Goal: Information Seeking & Learning: Compare options

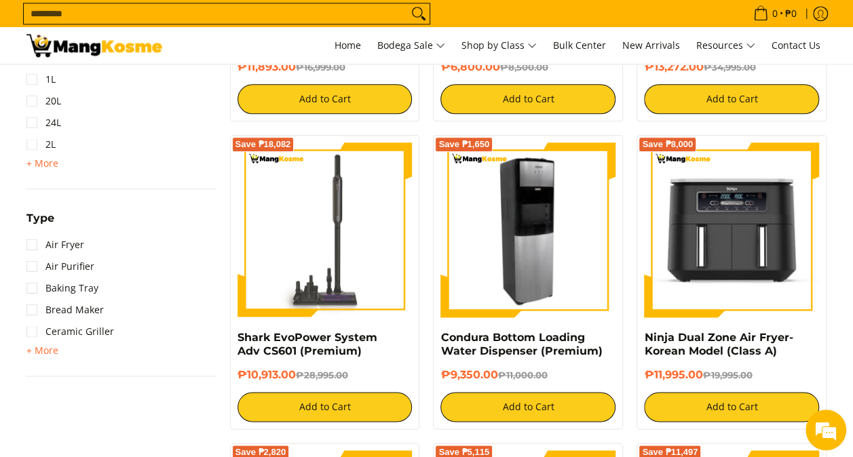
scroll to position [814, 0]
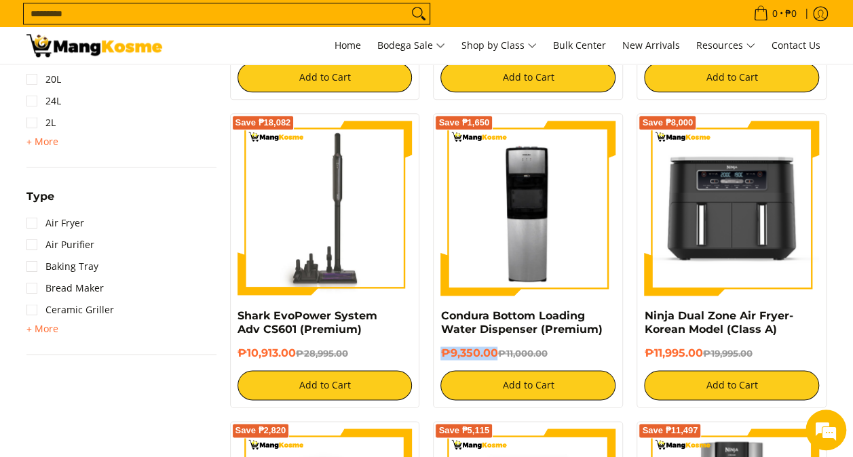
drag, startPoint x: 488, startPoint y: 350, endPoint x: 427, endPoint y: 350, distance: 60.4
click at [426, 348] on div "Save ₱1,650 Condura Bottom Loading Water Dispenser (Premium) ₱9,350.00 ₱11,000.…" at bounding box center [528, 260] width 204 height 294
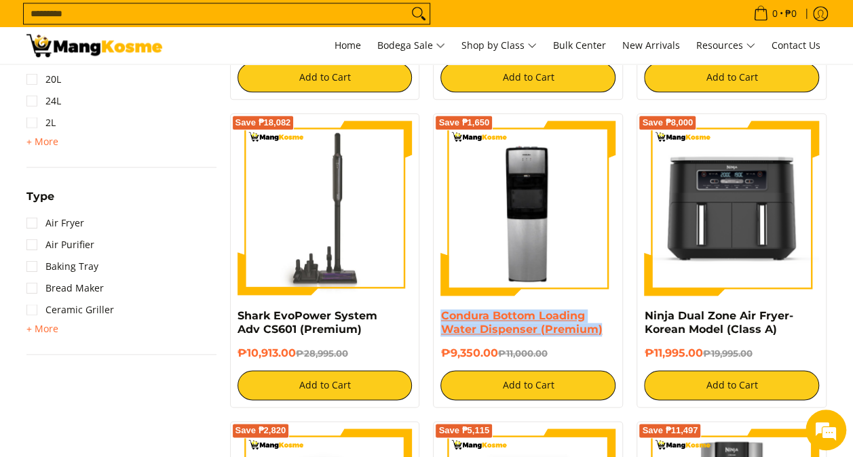
drag, startPoint x: 600, startPoint y: 327, endPoint x: 442, endPoint y: 320, distance: 158.2
click at [442, 320] on h4 "Condura Bottom Loading Water Dispenser (Premium)" at bounding box center [527, 322] width 175 height 27
copy link "Condura Bottom Loading Water Dispenser (Premium)"
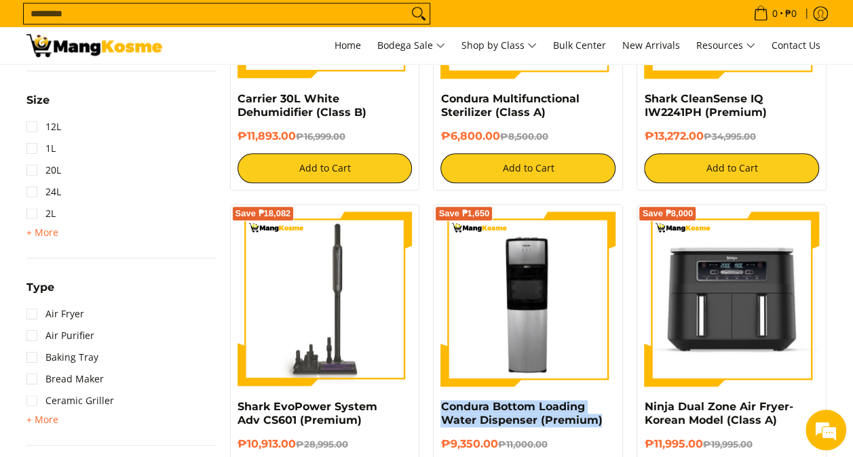
scroll to position [611, 0]
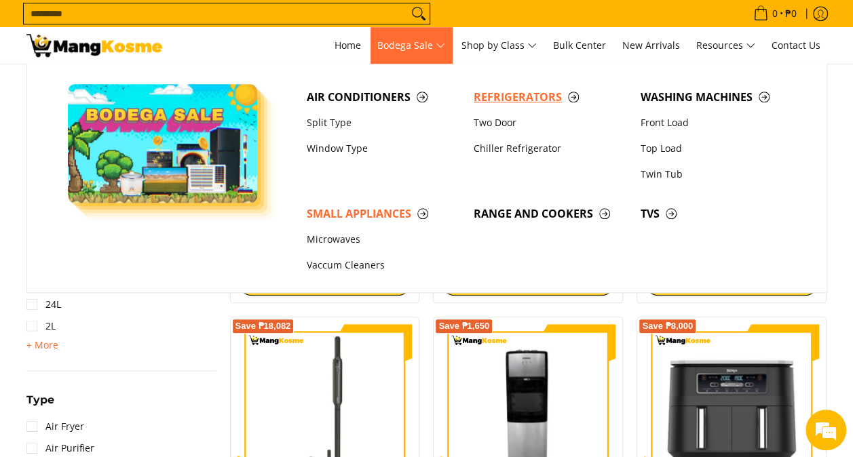
click at [492, 98] on span "Refrigerators" at bounding box center [549, 97] width 153 height 17
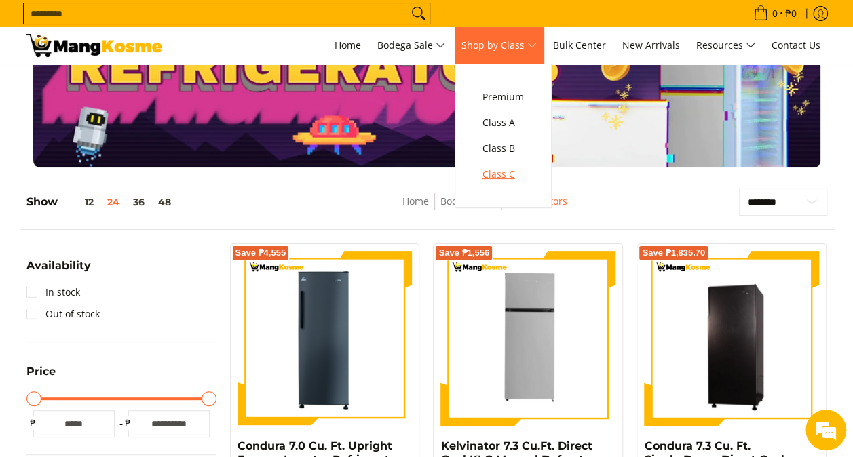
click at [507, 172] on span "Class C" at bounding box center [502, 174] width 41 height 17
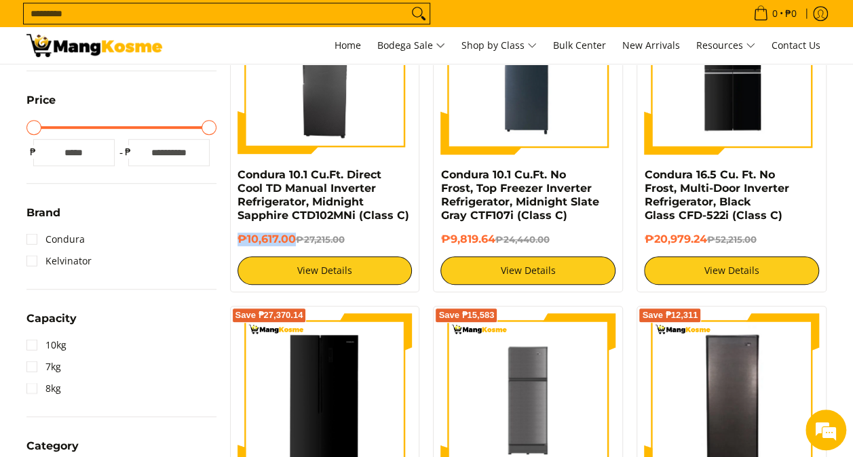
drag, startPoint x: 293, startPoint y: 237, endPoint x: 229, endPoint y: 238, distance: 63.8
click at [230, 238] on div "Save ₱16,598 Condura 10.1 Cu.Ft. Direct Cool TD Manual Inverter Refrigerator, M…" at bounding box center [325, 132] width 190 height 320
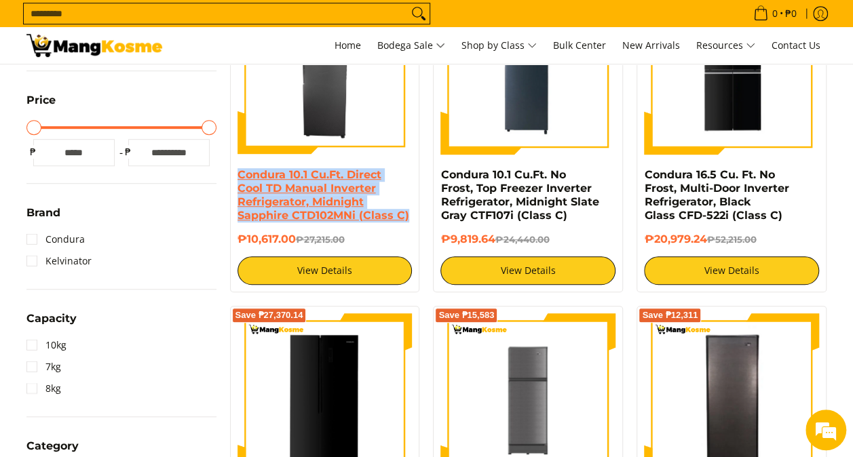
drag, startPoint x: 406, startPoint y: 218, endPoint x: 238, endPoint y: 176, distance: 173.4
click at [238, 176] on h4 "Condura 10.1 Cu.Ft. Direct Cool TD Manual Inverter Refrigerator, Midnight Sapph…" at bounding box center [324, 195] width 175 height 54
copy link "Condura 10.1 Cu.Ft. Direct Cool TD Manual Inverter Refrigerator, Midnight Sapph…"
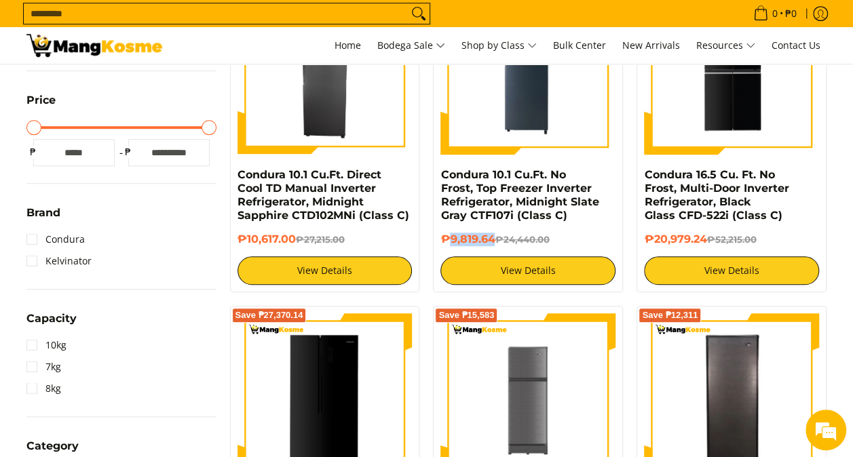
drag, startPoint x: 495, startPoint y: 235, endPoint x: 449, endPoint y: 242, distance: 46.6
click at [449, 242] on h6 "₱9,819.64 ₱24,440.00" at bounding box center [527, 240] width 175 height 14
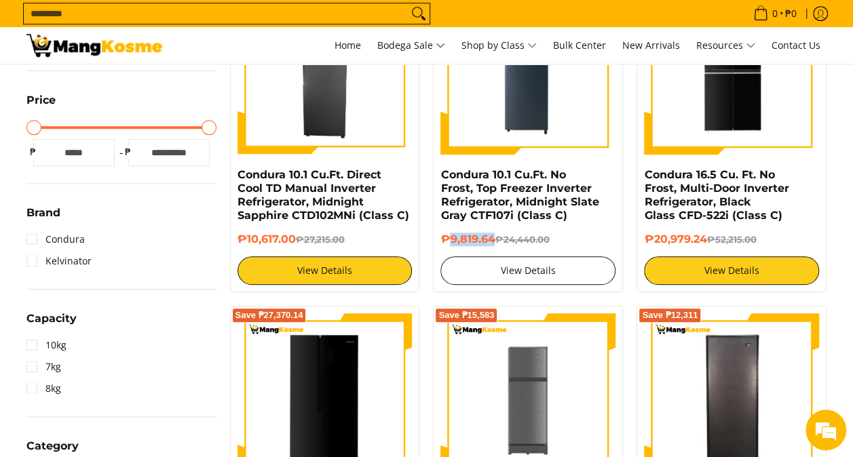
copy h6 "9,819.64"
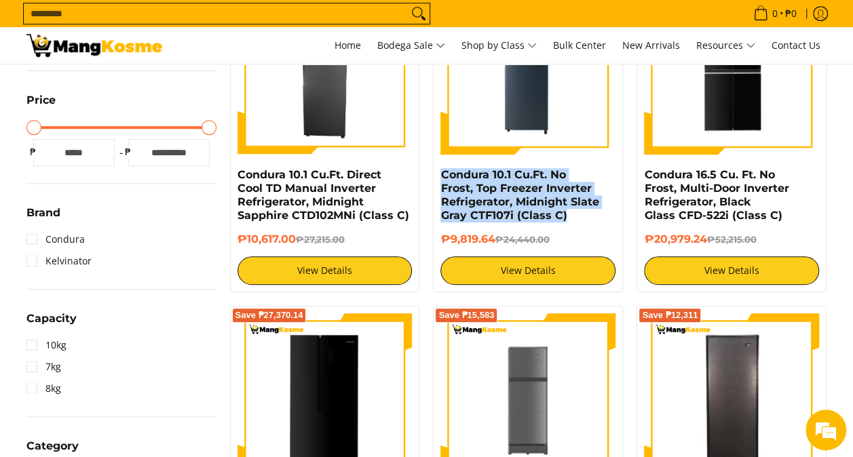
drag, startPoint x: 518, startPoint y: 210, endPoint x: 438, endPoint y: 175, distance: 87.2
click at [438, 175] on div "Save ₱14,620.36 Condura 10.1 Cu.Ft. No Frost, Top Freezer Inverter Refrigerator…" at bounding box center [528, 132] width 190 height 320
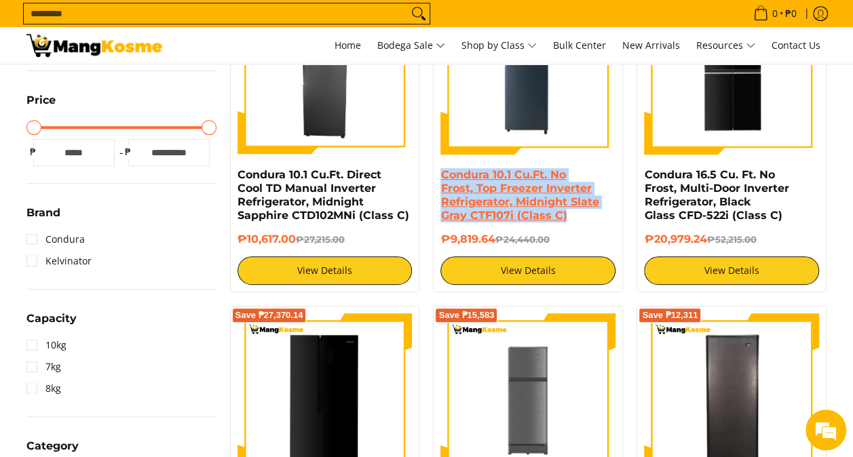
copy link "Condura 10.1 Cu.Ft. No Frost, Top Freezer Inverter Refrigerator, Midnight Slate…"
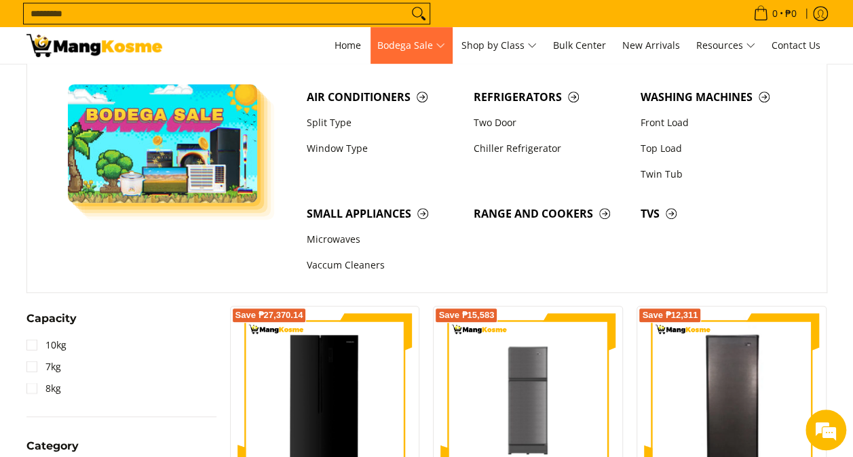
click at [402, 43] on span "Bodega Sale" at bounding box center [411, 45] width 68 height 17
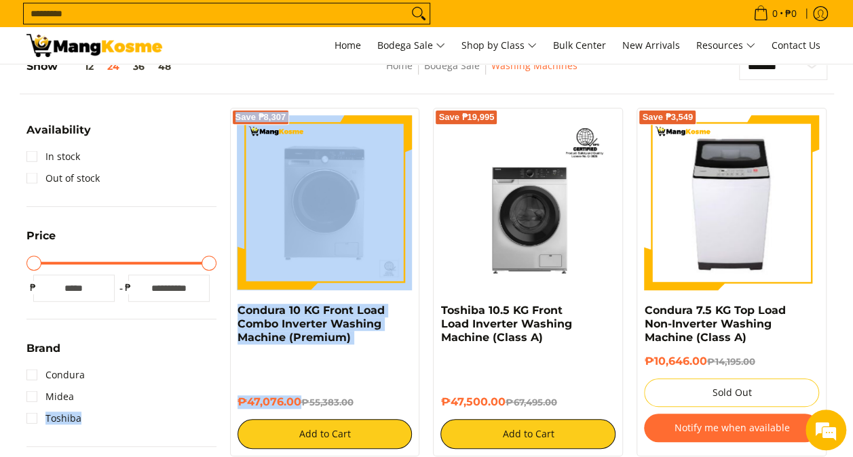
drag, startPoint x: 301, startPoint y: 402, endPoint x: 221, endPoint y: 391, distance: 80.1
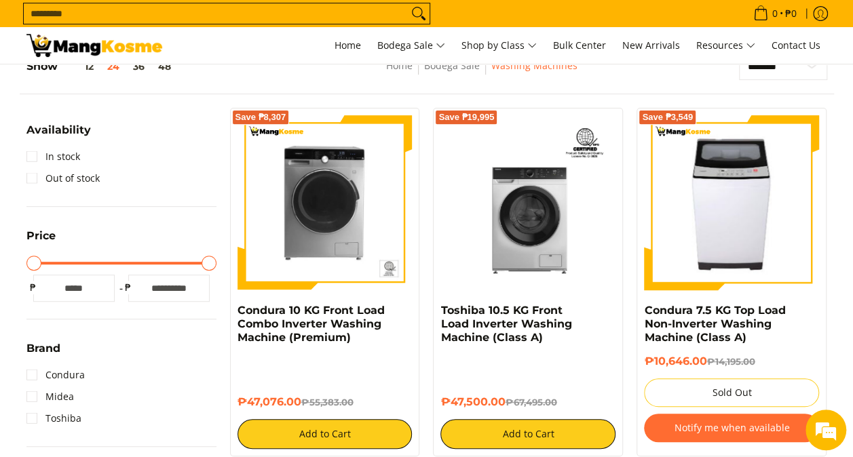
click at [385, 364] on div "₱47,076.00 ₱55,383.00 Add to Cart" at bounding box center [324, 402] width 175 height 94
drag, startPoint x: 300, startPoint y: 404, endPoint x: 237, endPoint y: 402, distance: 62.5
click at [237, 402] on h6 "₱47,076.00 ₱55,383.00" at bounding box center [324, 402] width 175 height 14
copy h6 "₱47,076.00"
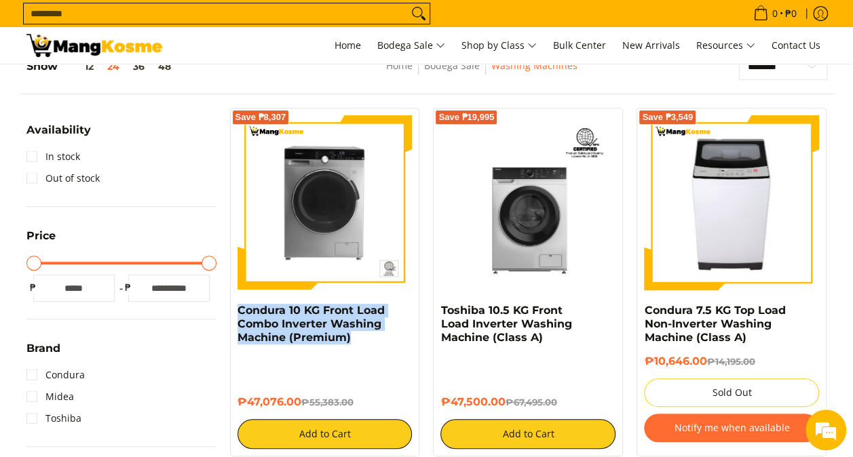
drag, startPoint x: 348, startPoint y: 339, endPoint x: 229, endPoint y: 314, distance: 122.0
click at [229, 314] on div "Save ₱8,307 Condura 10 KG Front Load Combo Inverter Washing Machine (Premium) ₱…" at bounding box center [325, 282] width 204 height 349
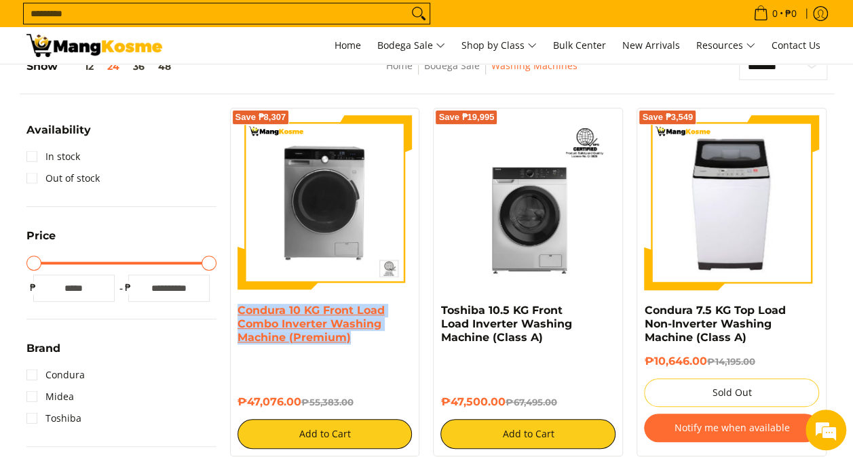
copy link "Condura 10 KG Front Load Combo Inverter Washing Machine (Premium)"
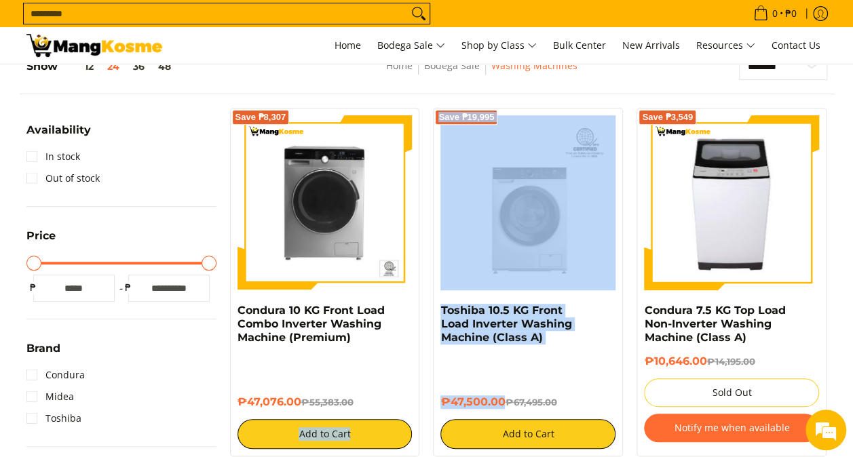
drag, startPoint x: 505, startPoint y: 401, endPoint x: 421, endPoint y: 405, distance: 83.5
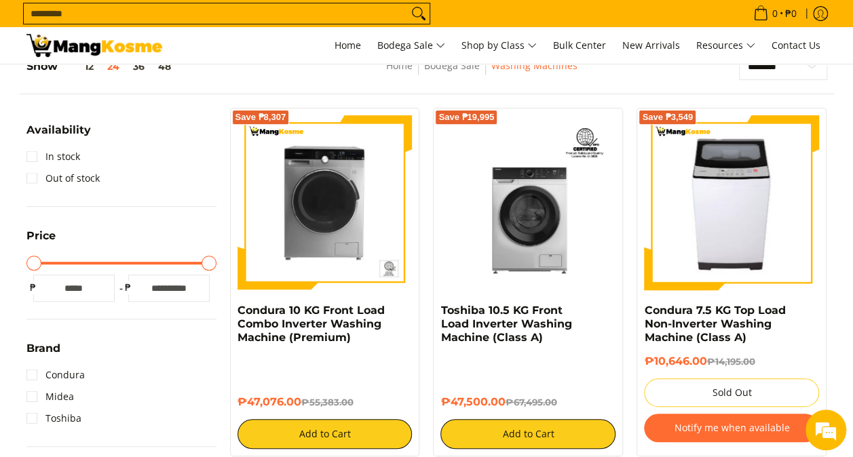
click at [538, 369] on div "₱47,500.00 ₱67,495.00 Add to Cart" at bounding box center [527, 402] width 175 height 94
drag, startPoint x: 503, startPoint y: 400, endPoint x: 438, endPoint y: 402, distance: 65.1
click at [438, 402] on div "Save ₱19,995 Toshiba 10.5 KG Front Load Inverter Washing Machine (Class A) ₱47,…" at bounding box center [528, 282] width 190 height 349
copy h6 "₱47,500.00"
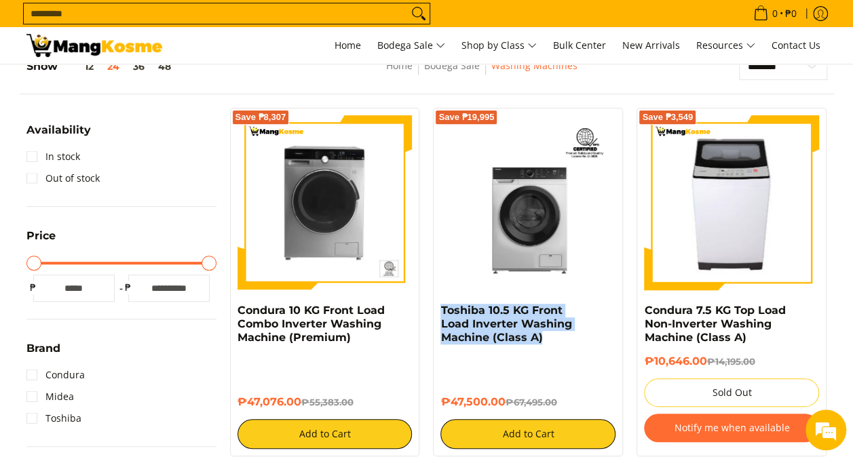
drag, startPoint x: 537, startPoint y: 338, endPoint x: 437, endPoint y: 312, distance: 103.0
click at [437, 312] on div "Save ₱19,995 Toshiba 10.5 KG Front Load Inverter Washing Machine (Class A) ₱47,…" at bounding box center [528, 282] width 190 height 349
copy link "Toshiba 10.5 KG Front Load Inverter Washing Machine (Class A)"
click at [347, 43] on span "Home" at bounding box center [347, 45] width 26 height 13
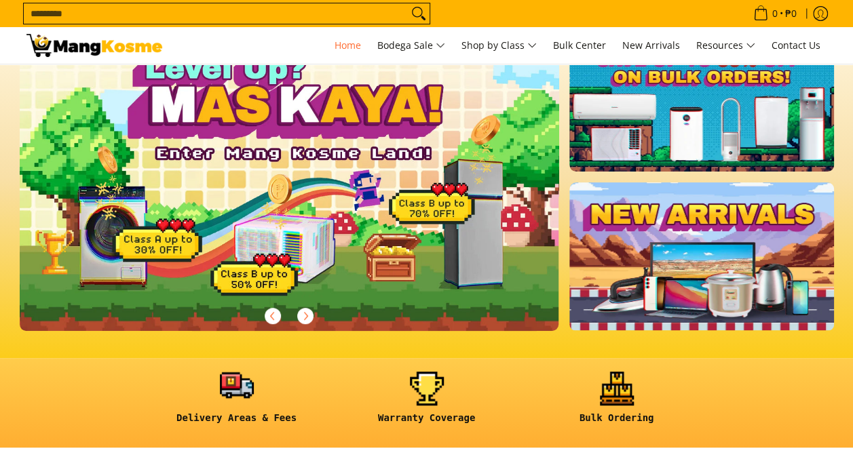
click at [236, 389] on link at bounding box center [237, 403] width 176 height 63
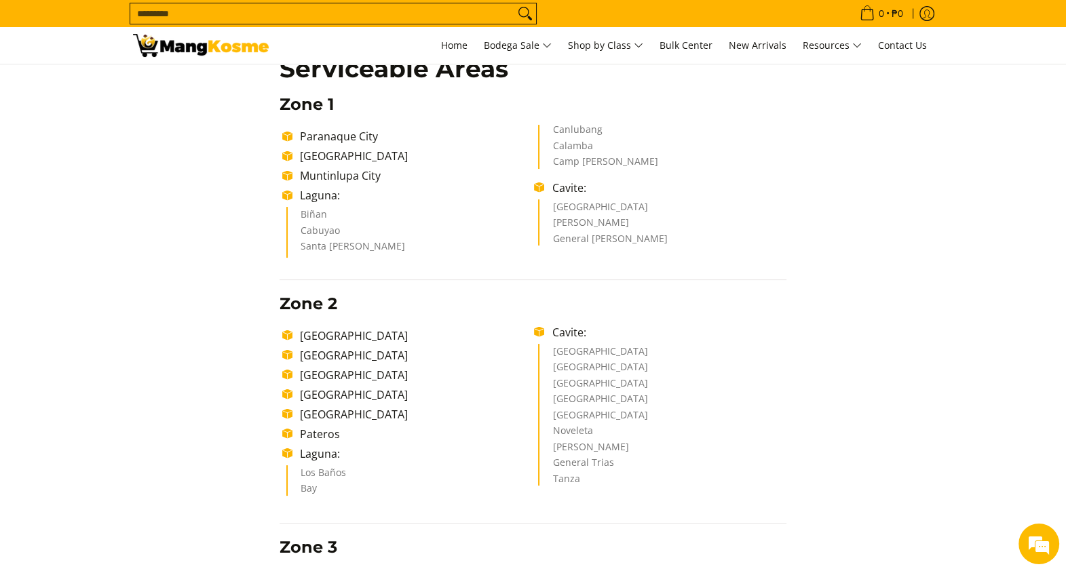
scroll to position [247, 0]
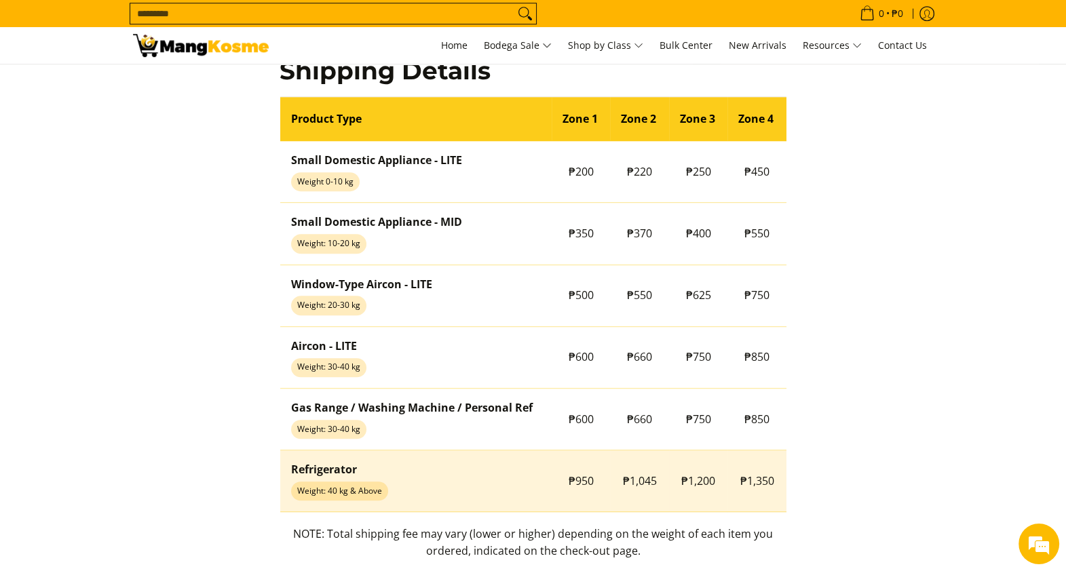
scroll to position [1095, 0]
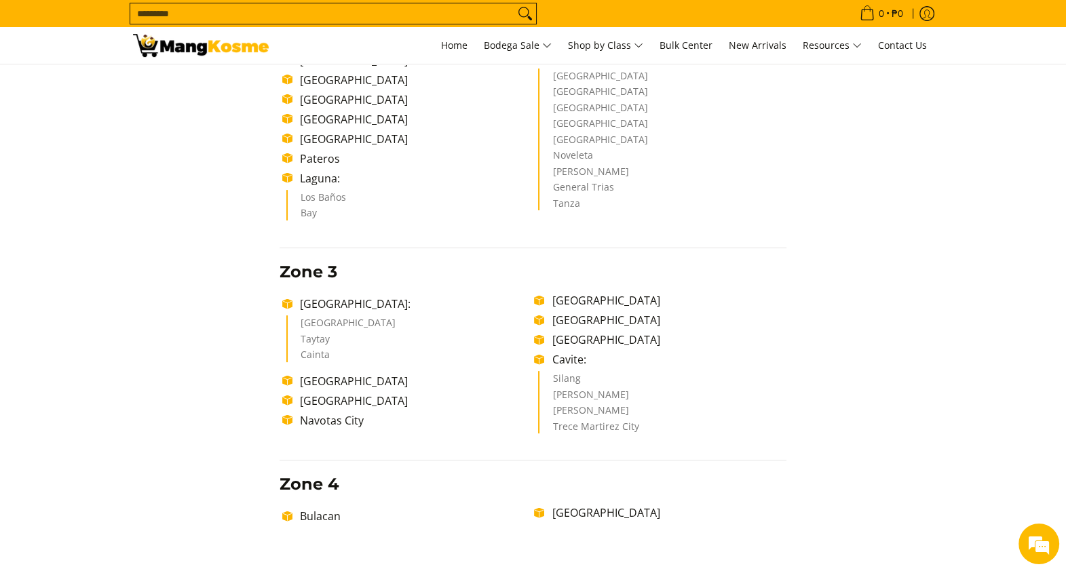
scroll to position [119, 0]
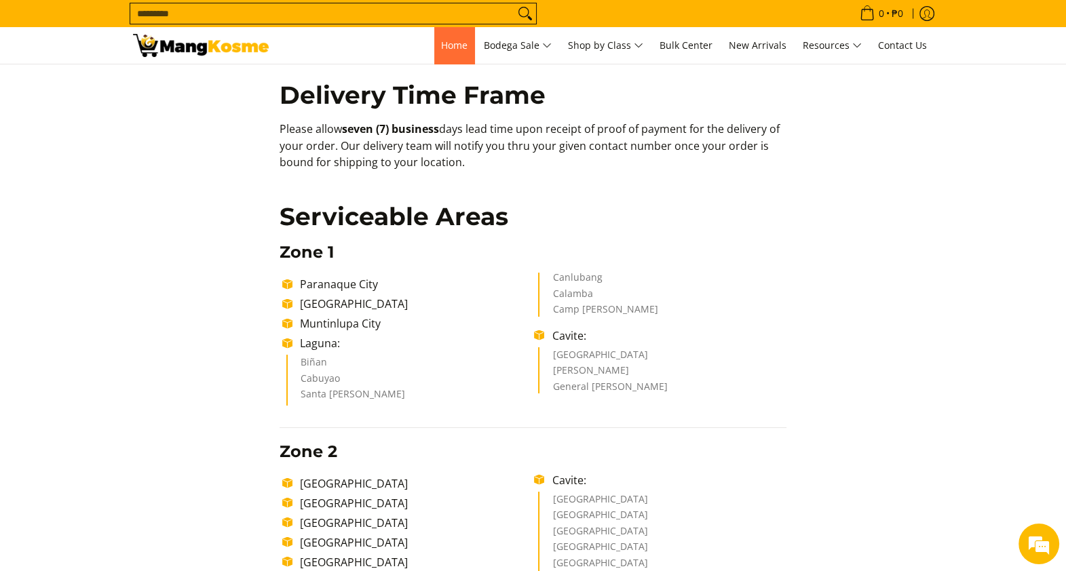
click at [441, 49] on span "Home" at bounding box center [454, 45] width 26 height 13
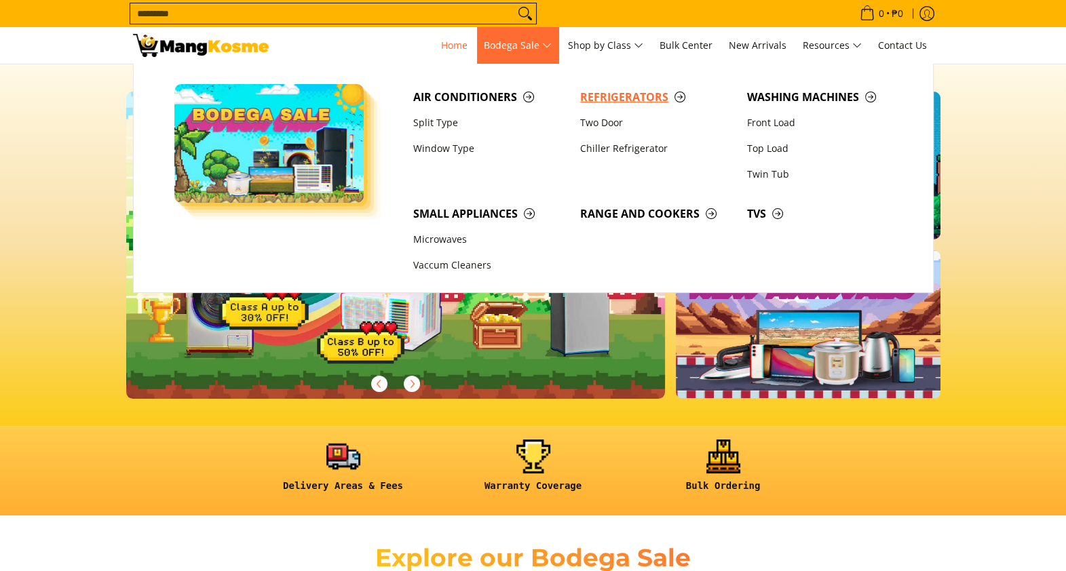
click at [616, 95] on span "Refrigerators" at bounding box center [656, 97] width 153 height 17
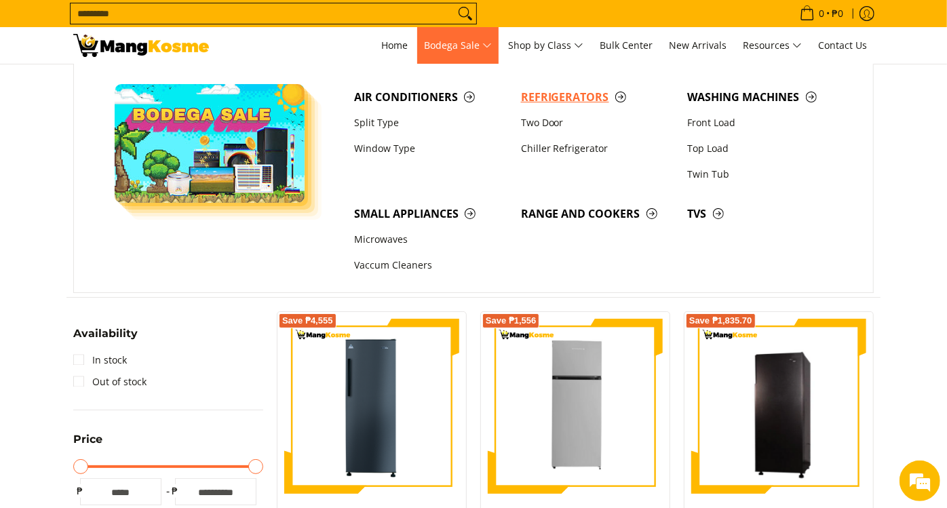
click at [560, 91] on span "Refrigerators" at bounding box center [597, 97] width 153 height 17
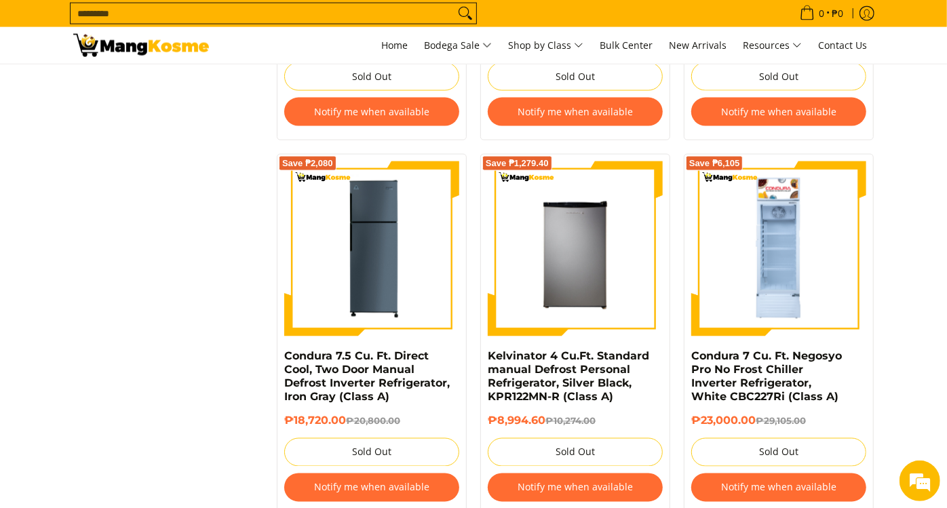
scroll to position [1281, 0]
